Goal: Information Seeking & Learning: Learn about a topic

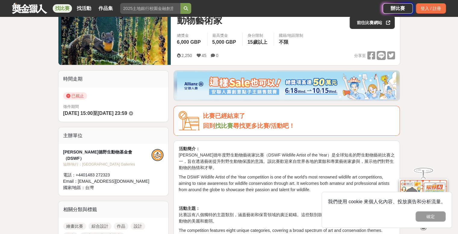
scroll to position [98, 0]
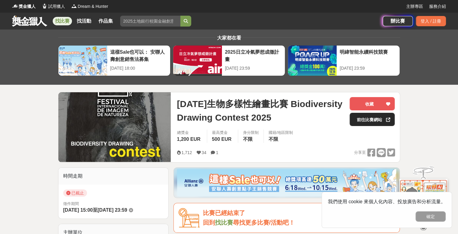
click at [355, 123] on link "前往比賽網站" at bounding box center [372, 119] width 45 height 13
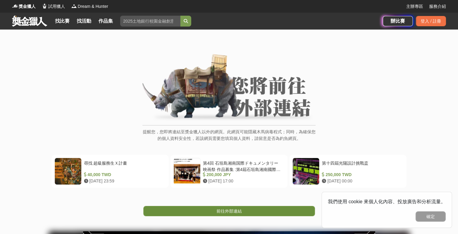
click at [212, 207] on link "前往外部連結" at bounding box center [229, 211] width 172 height 10
